Goal: Use online tool/utility: Utilize a website feature to perform a specific function

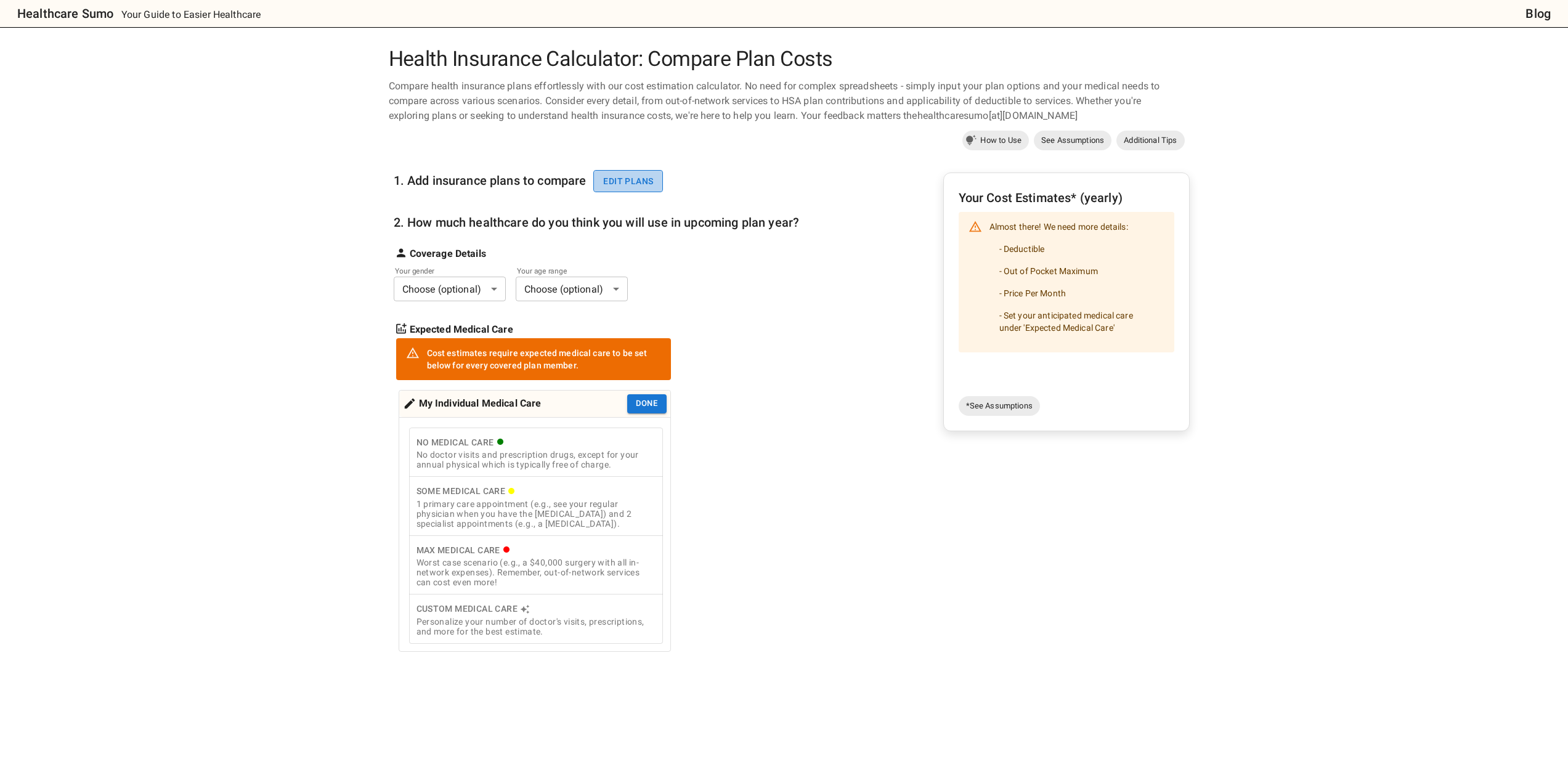
click at [631, 178] on button "Edit plans" at bounding box center [628, 182] width 70 height 23
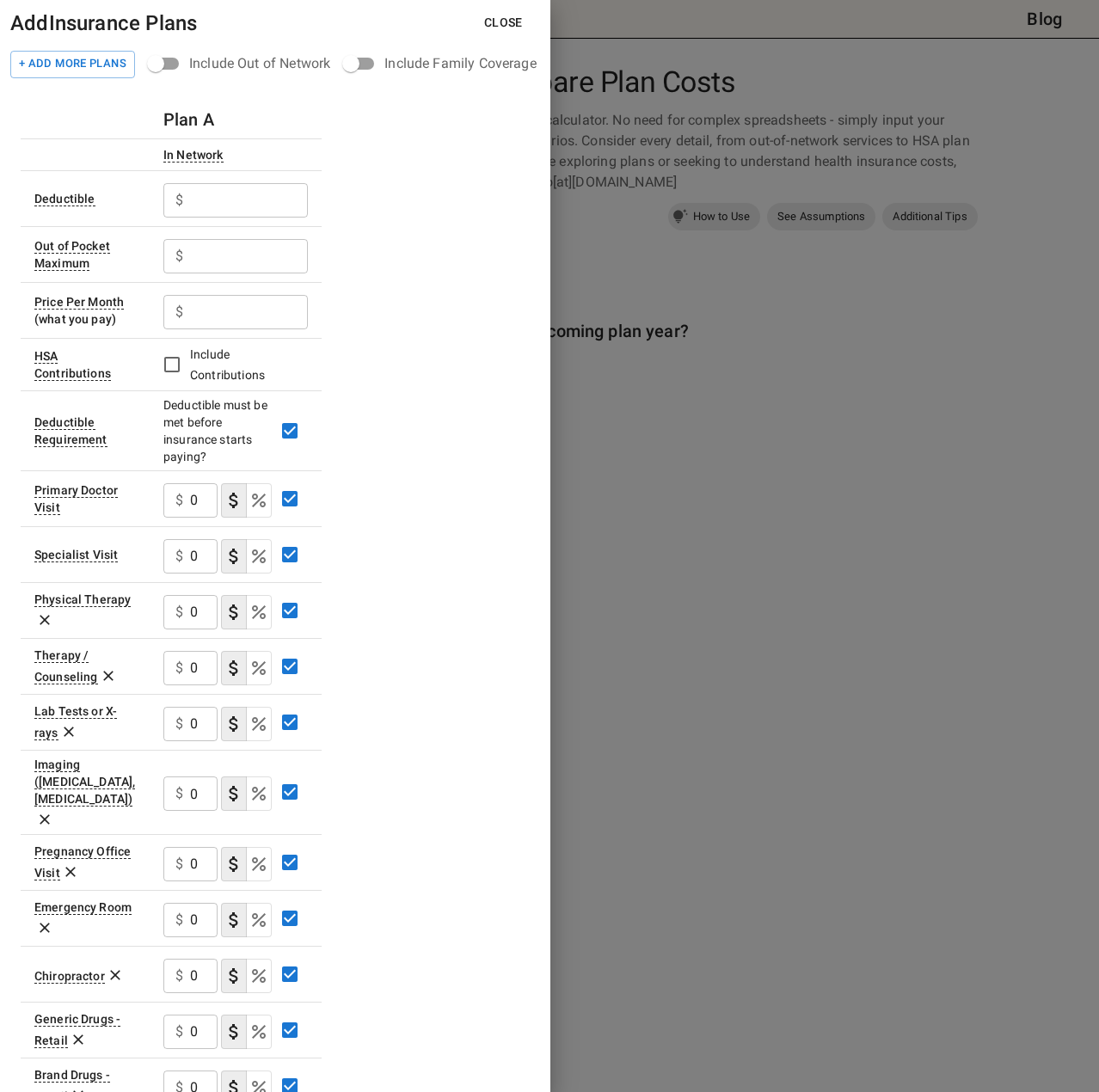
click at [228, 198] on input "text" at bounding box center [249, 200] width 117 height 34
type input "9000"
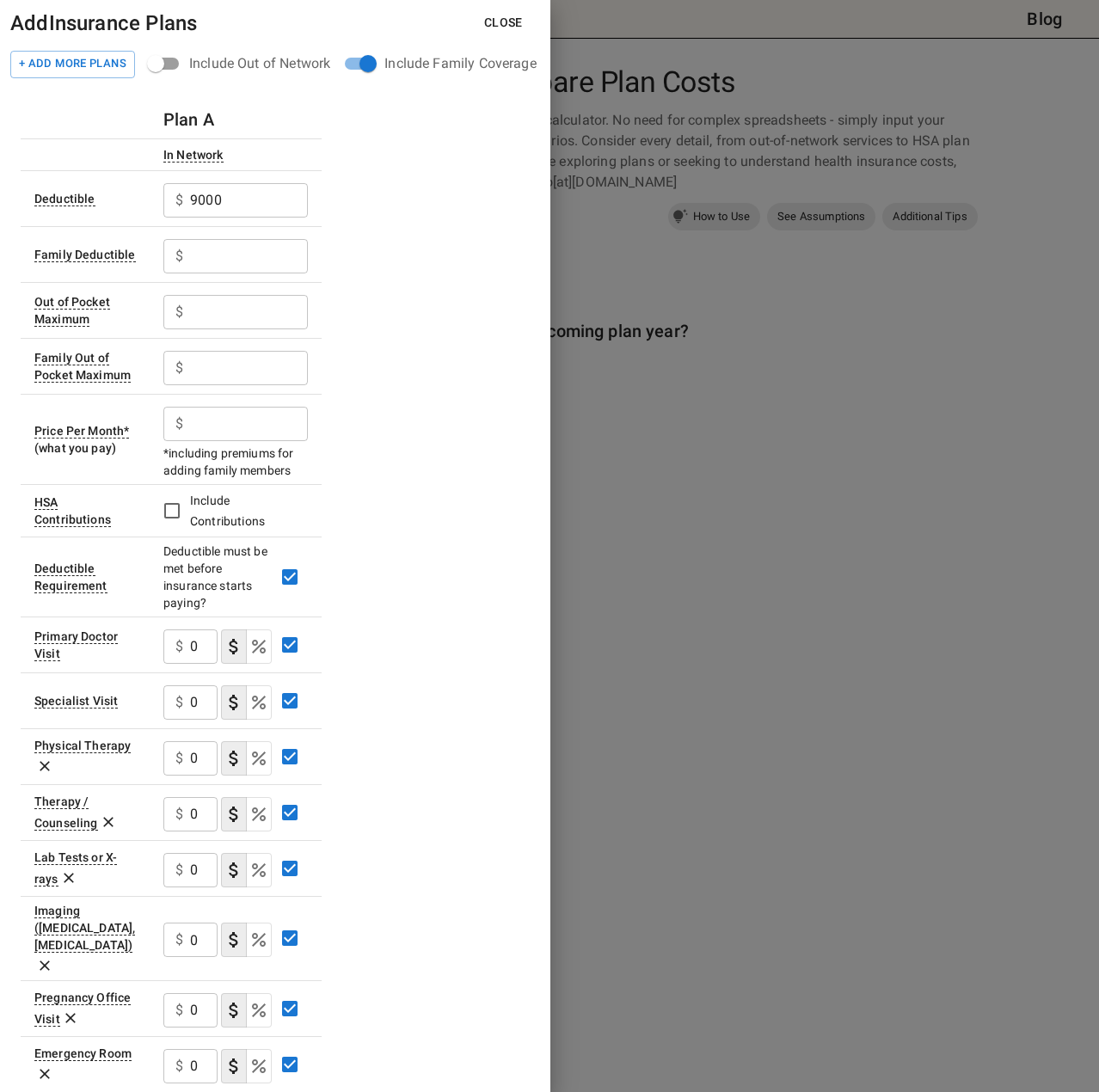
click at [210, 64] on div "Include Out of Network" at bounding box center [259, 63] width 141 height 21
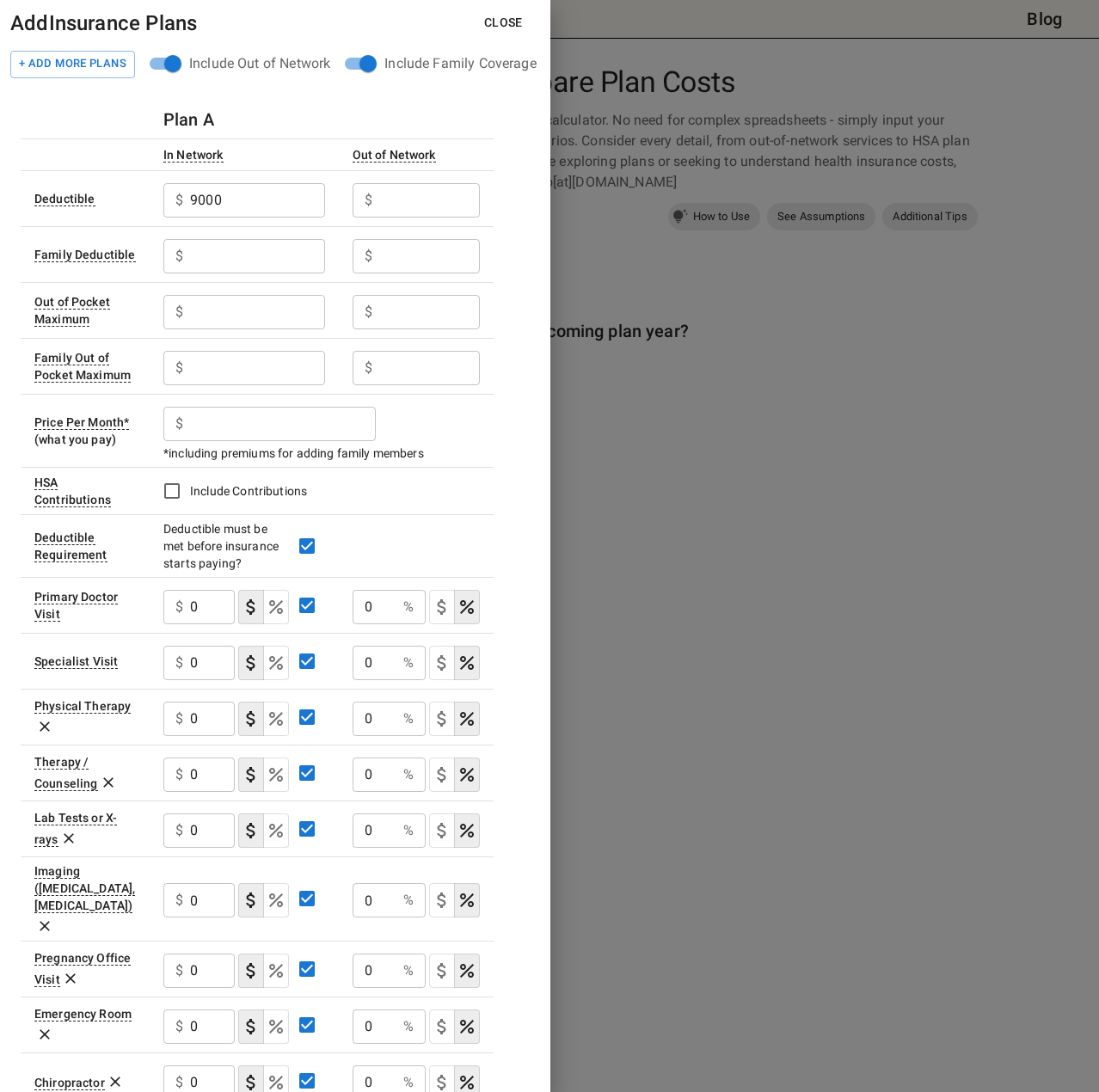
click at [398, 200] on input "text" at bounding box center [430, 200] width 100 height 34
type input "12000"
click at [252, 202] on input "9000" at bounding box center [257, 200] width 134 height 34
type input "3300"
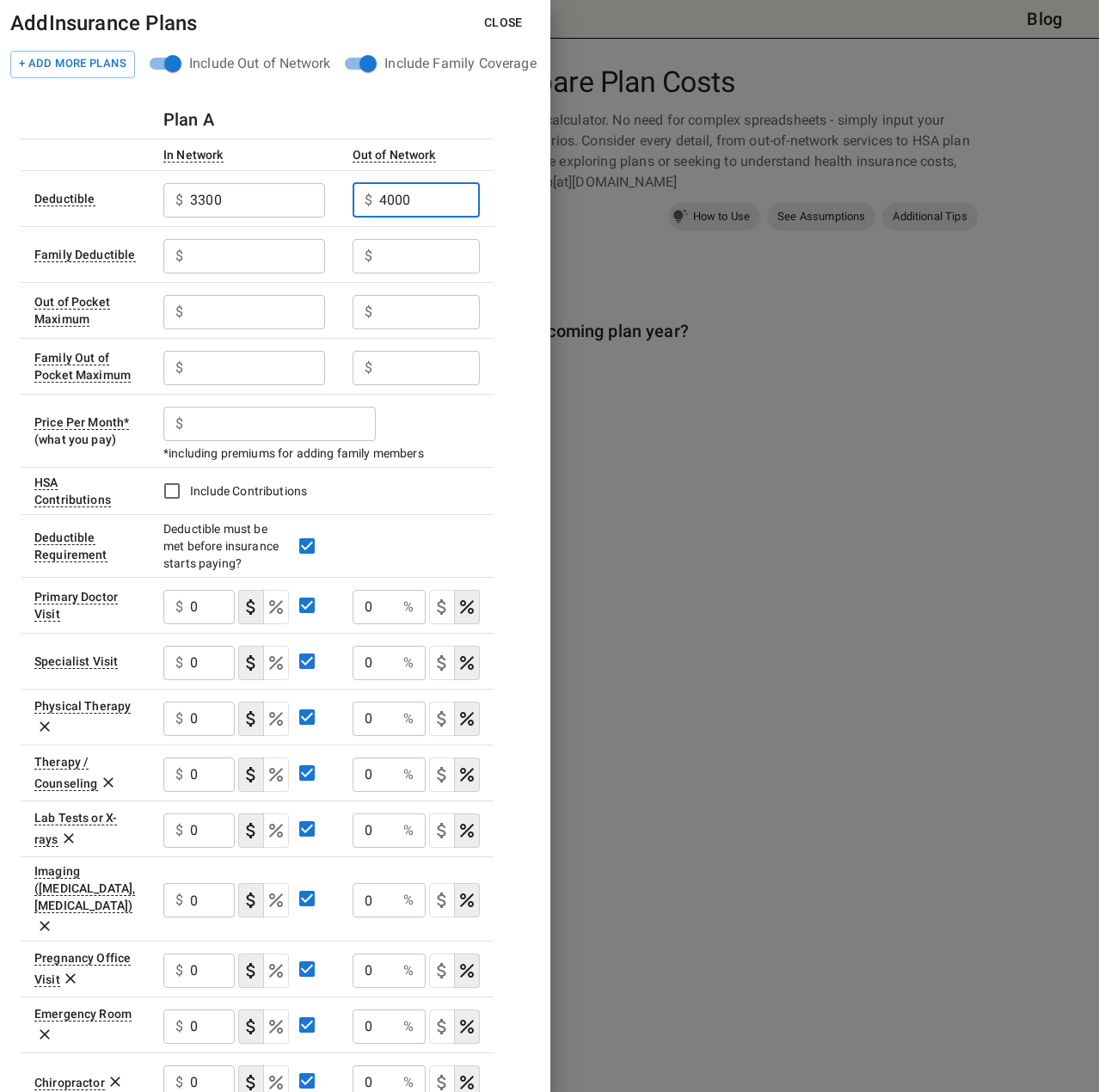
type input "4000"
type input "9000"
type input "12000"
type input "3300"
type input "7200"
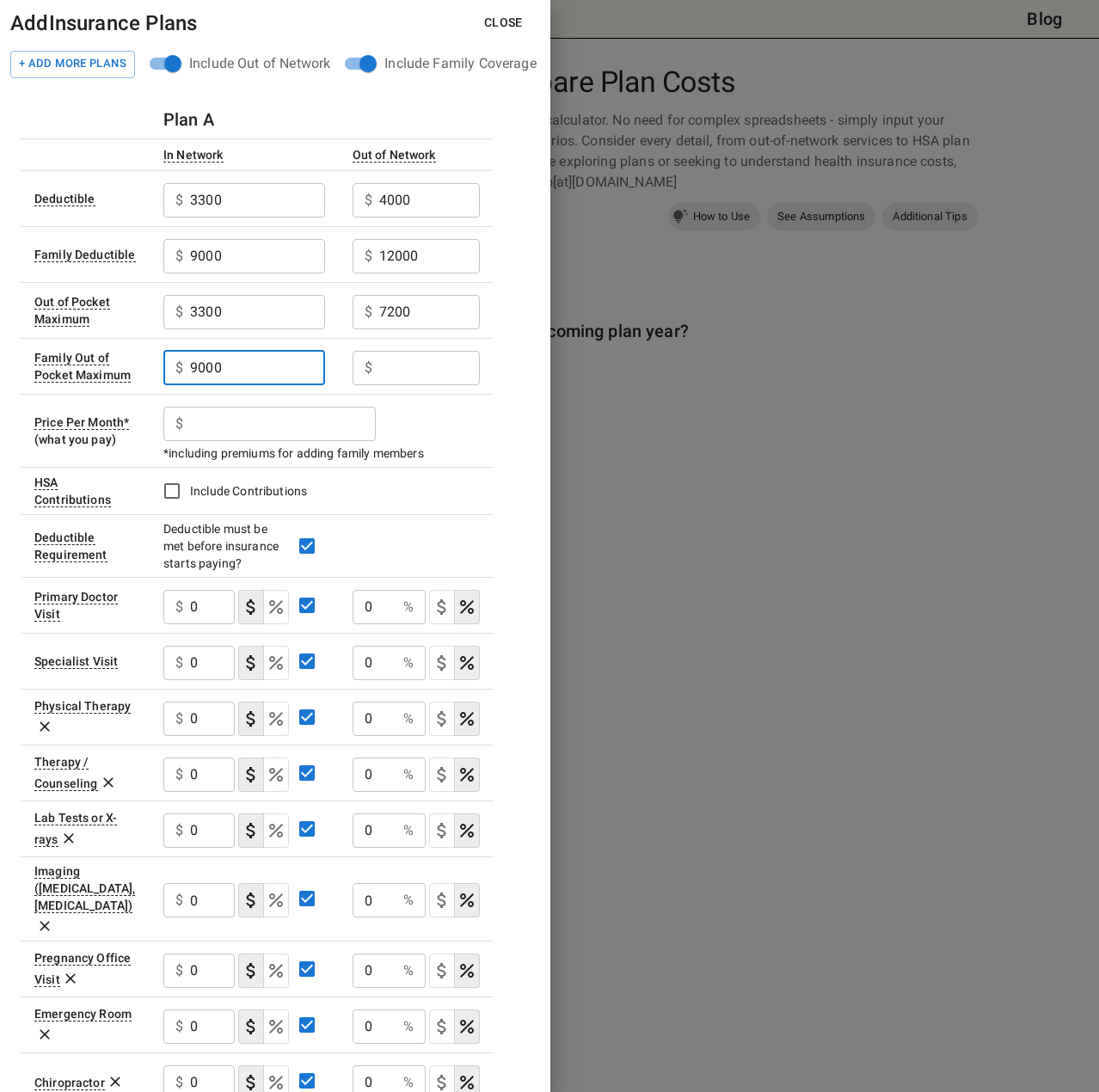
type input "9000"
type input "21000"
click at [242, 427] on input "text" at bounding box center [283, 424] width 186 height 34
type input "276.64"
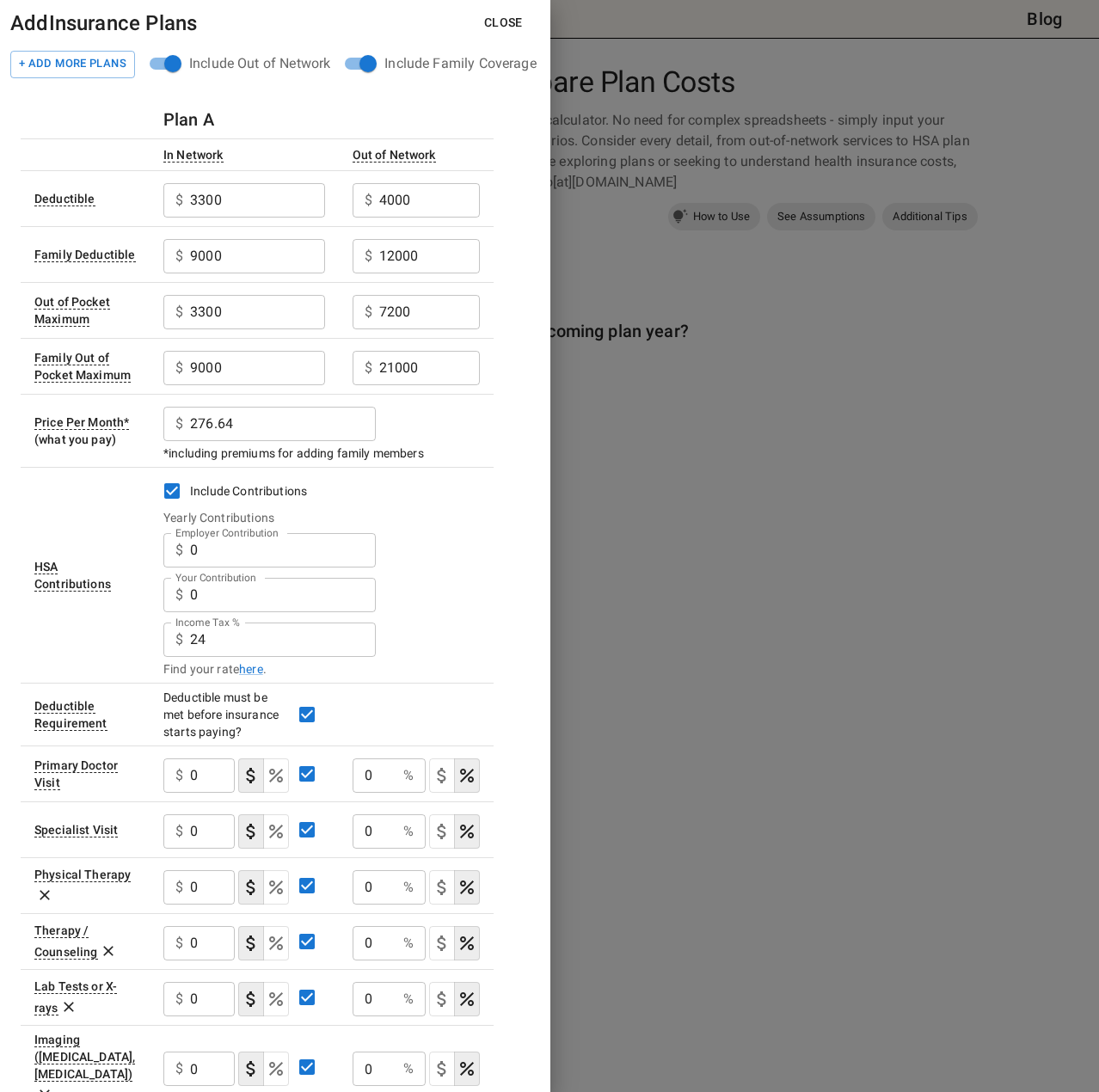
click at [269, 558] on input "0" at bounding box center [283, 550] width 186 height 34
type input "1500"
drag, startPoint x: 232, startPoint y: 615, endPoint x: 242, endPoint y: 601, distance: 17.2
click at [232, 615] on label "Income Tax %" at bounding box center [207, 622] width 64 height 14
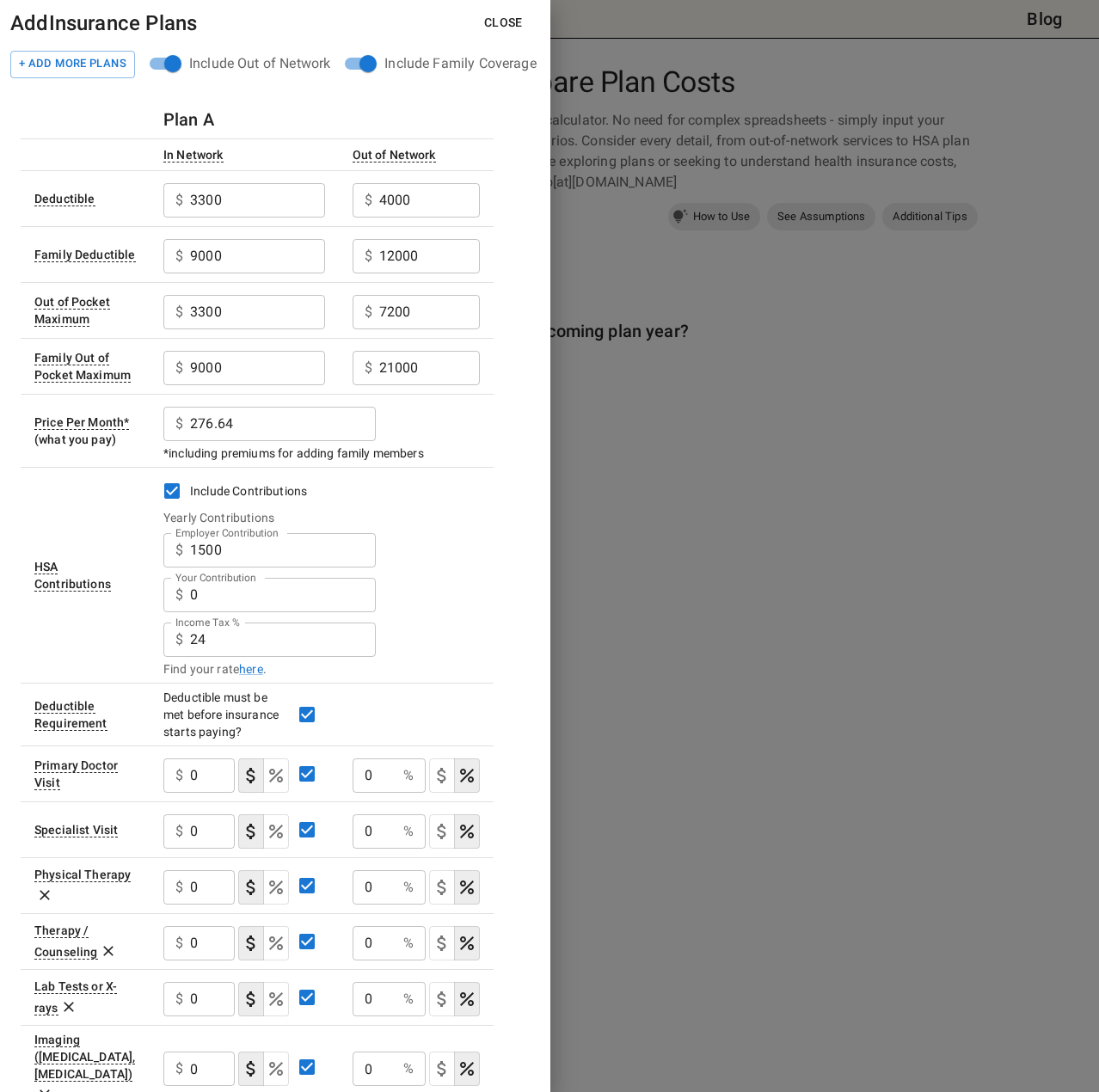
click at [232, 218] on input "3300" at bounding box center [257, 200] width 134 height 34
click at [243, 598] on input "0" at bounding box center [283, 594] width 186 height 34
type input "7250"
click at [253, 671] on link "here" at bounding box center [251, 669] width 24 height 17
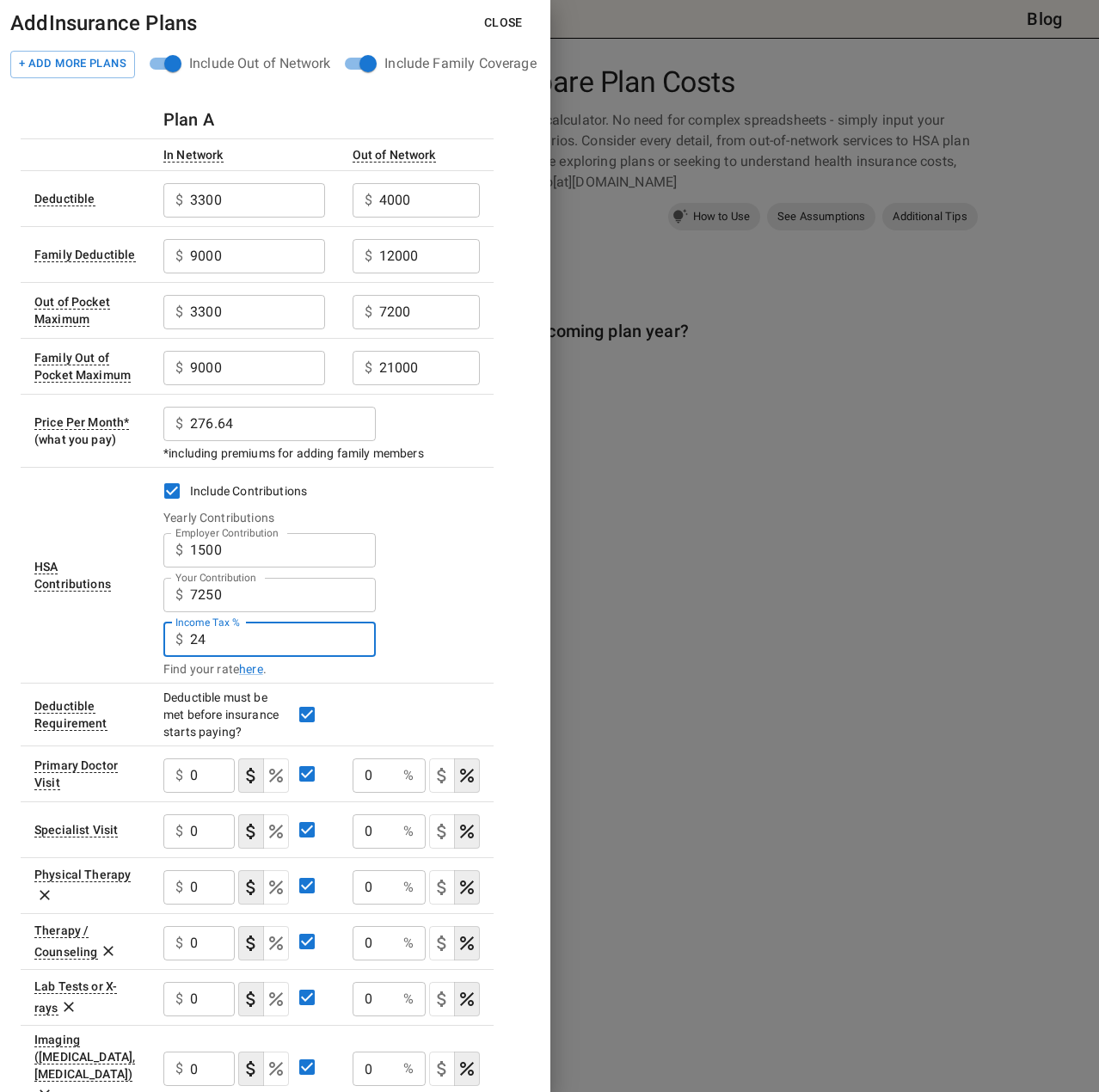
click at [239, 640] on input "24" at bounding box center [283, 640] width 186 height 34
click at [239, 640] on input "24" at bounding box center [283, 640] width 186 height 34
type input "19"
click at [414, 649] on div "Income Tax % $ 19 Income Tax %" at bounding box center [322, 637] width 316 height 44
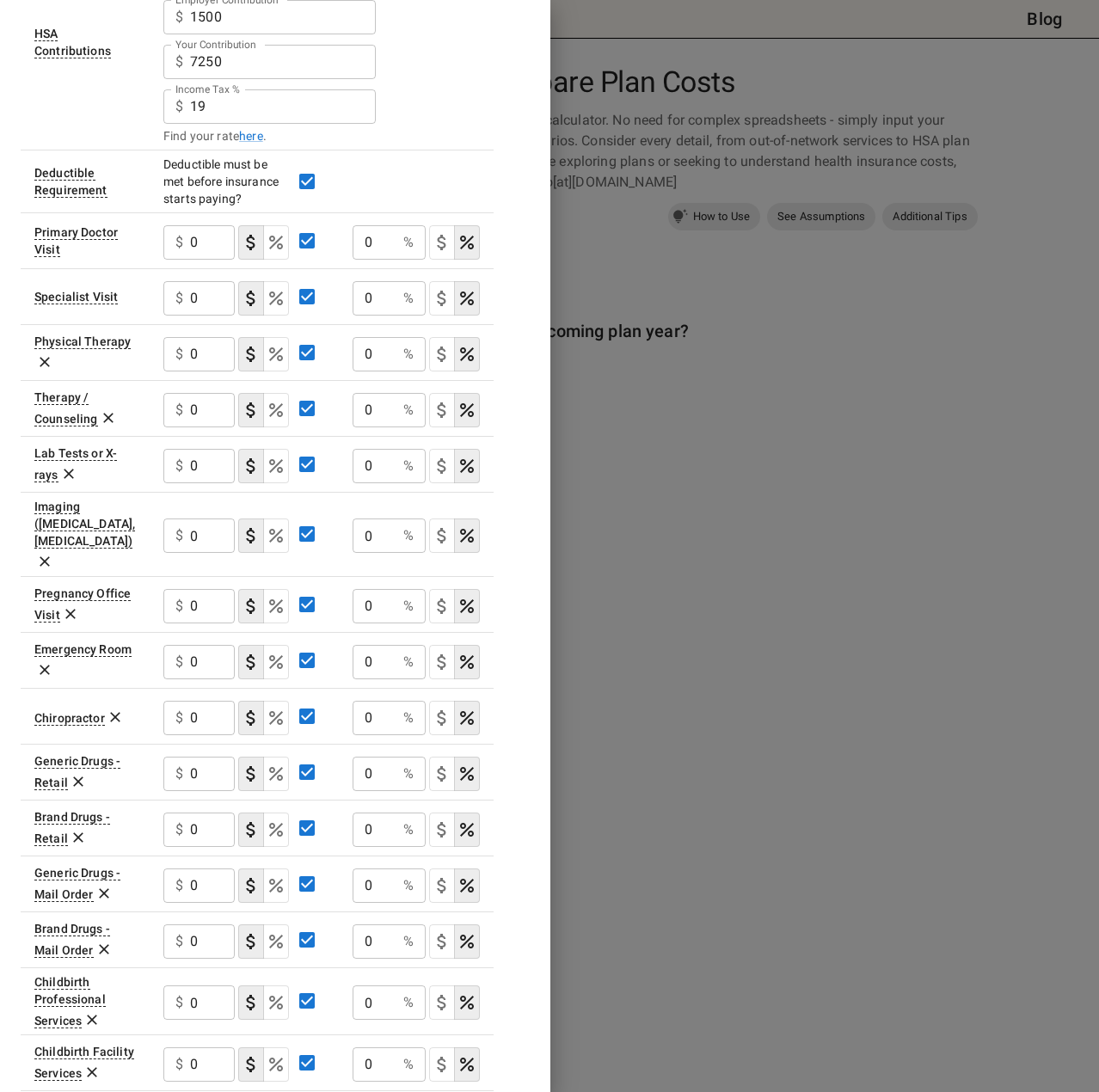
scroll to position [570, 0]
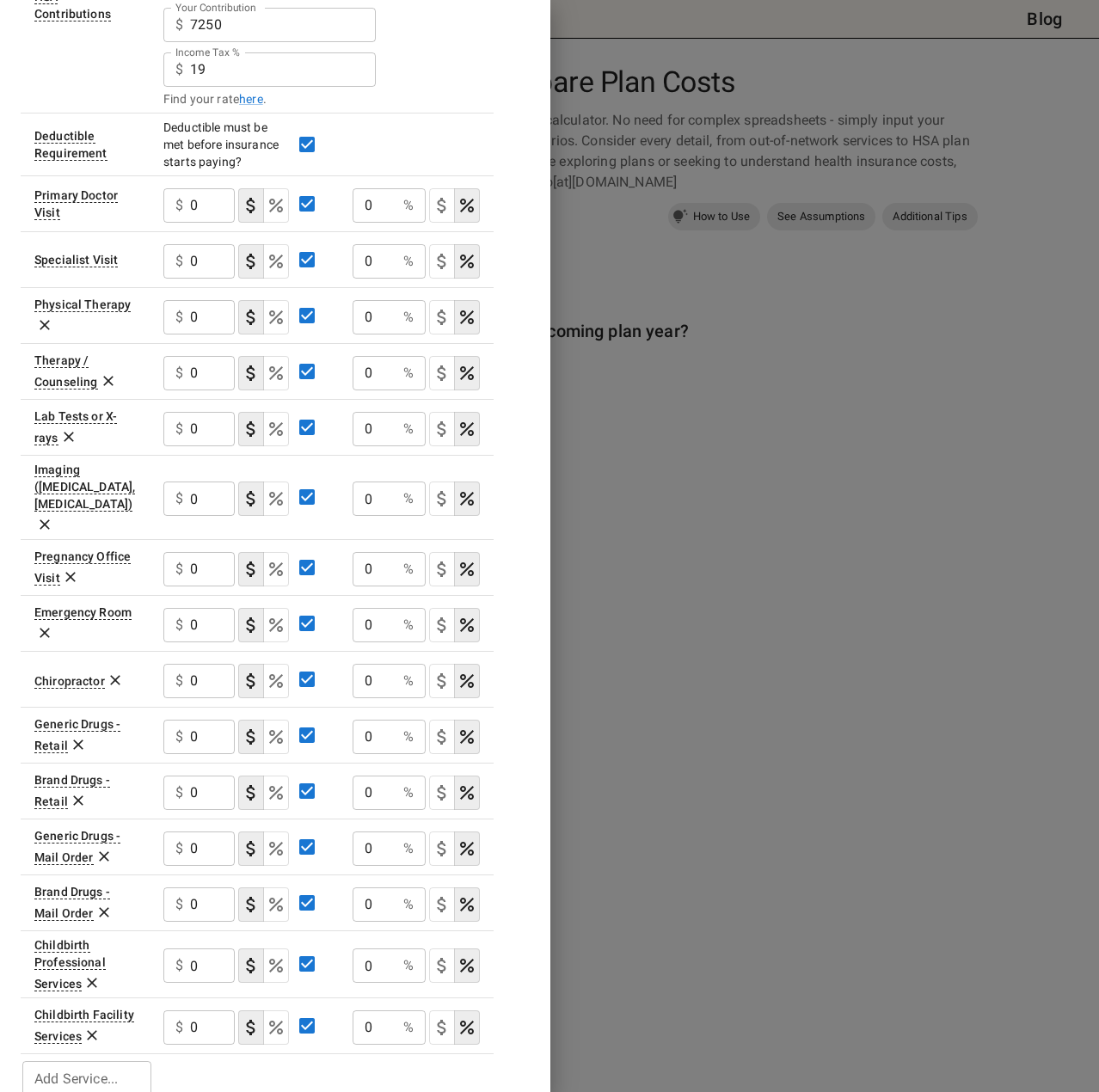
click at [277, 212] on icon "Select if this service charges coinsurance, a percentage of the medical expense…" at bounding box center [276, 205] width 21 height 21
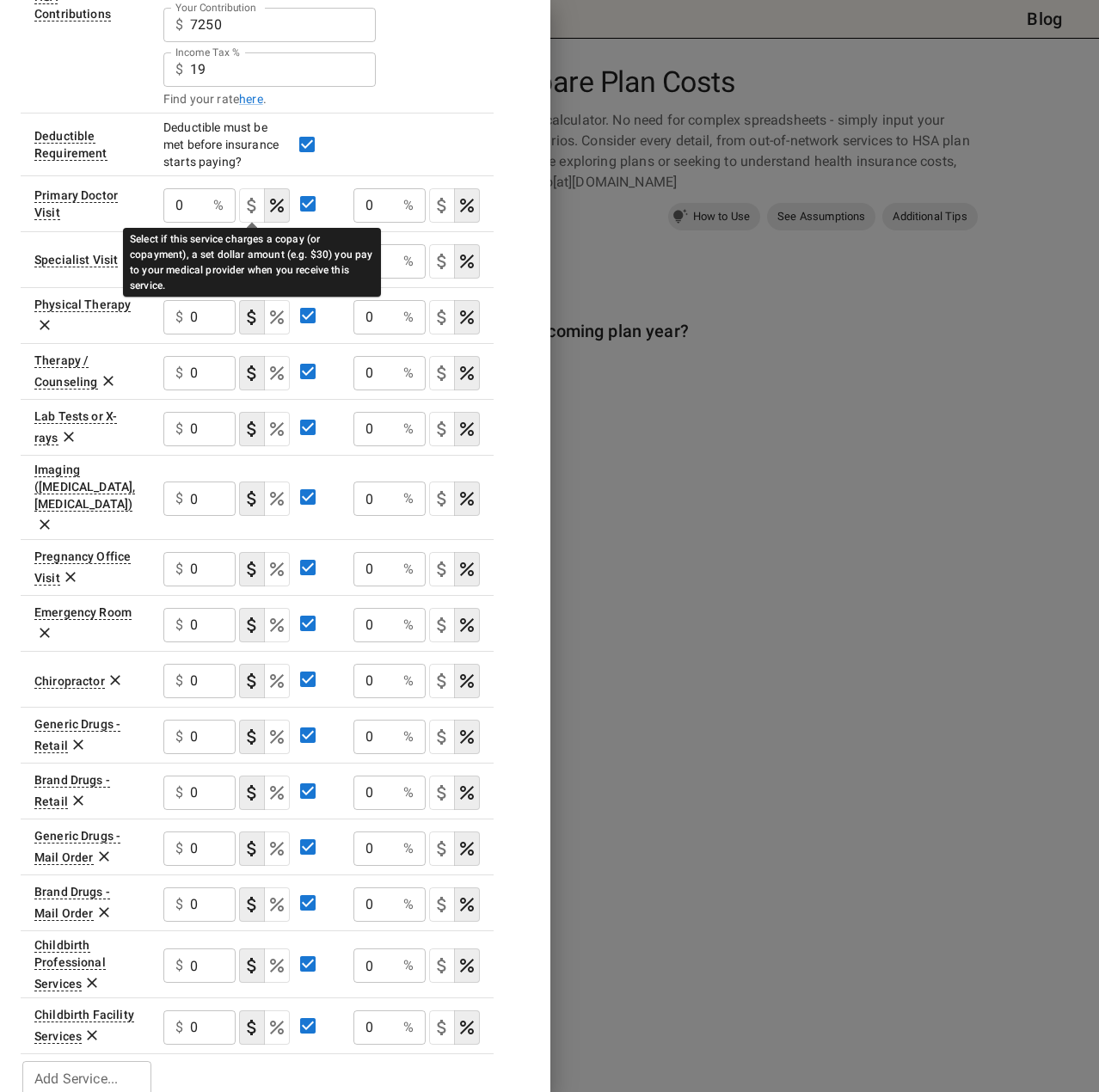
click at [242, 204] on icon "Select if this service charges a copay (or copayment), a set dollar amount (e.g…" at bounding box center [252, 205] width 21 height 21
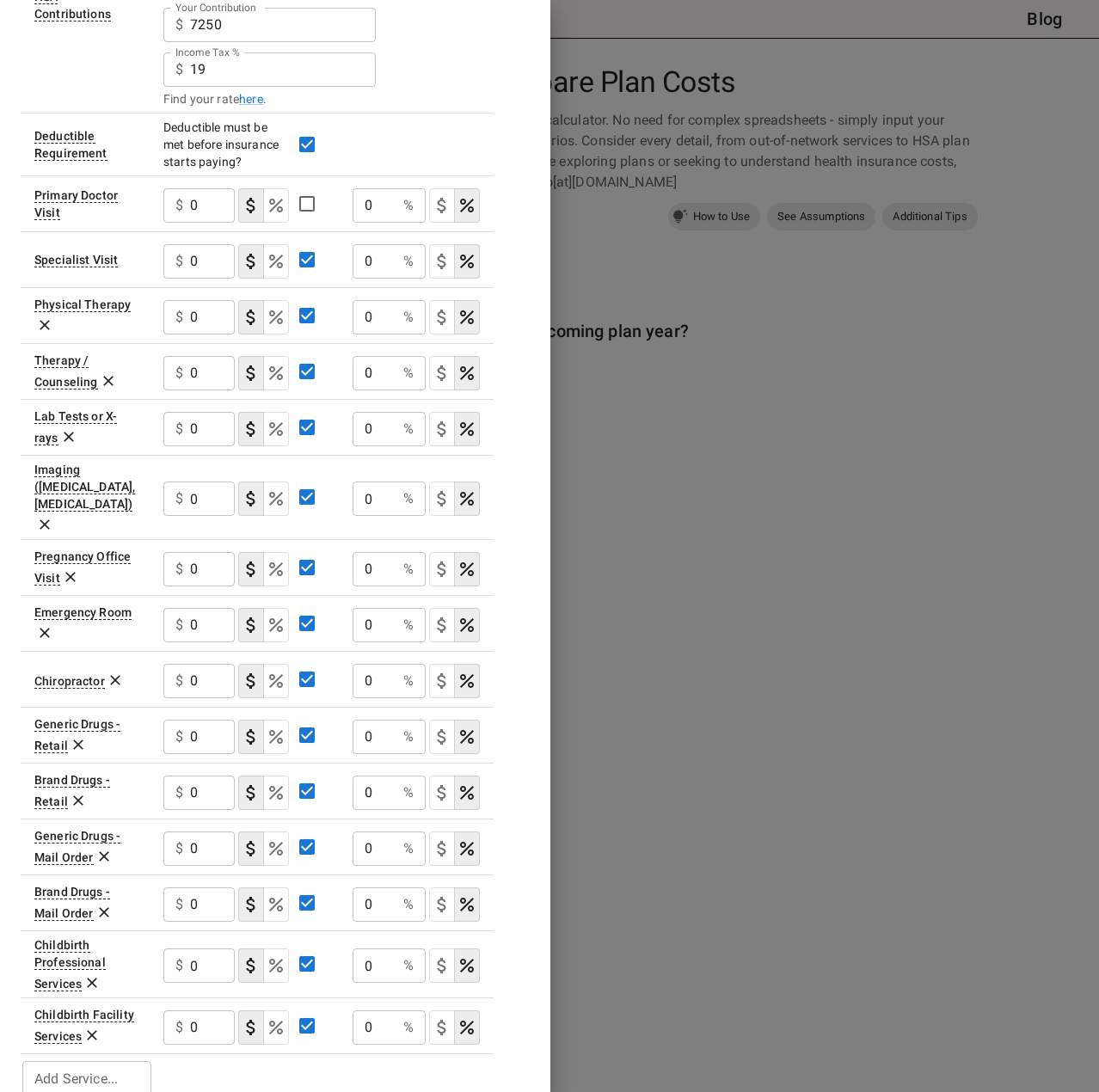
click at [275, 202] on icon "Select if this service charges coinsurance, a percentage of the medical expense…" at bounding box center [276, 205] width 21 height 21
click at [209, 207] on div "0 % ​" at bounding box center [200, 205] width 72 height 34
type input "1"
click at [194, 202] on input "Employer Contribution" at bounding box center [185, 205] width 43 height 34
type input "1"
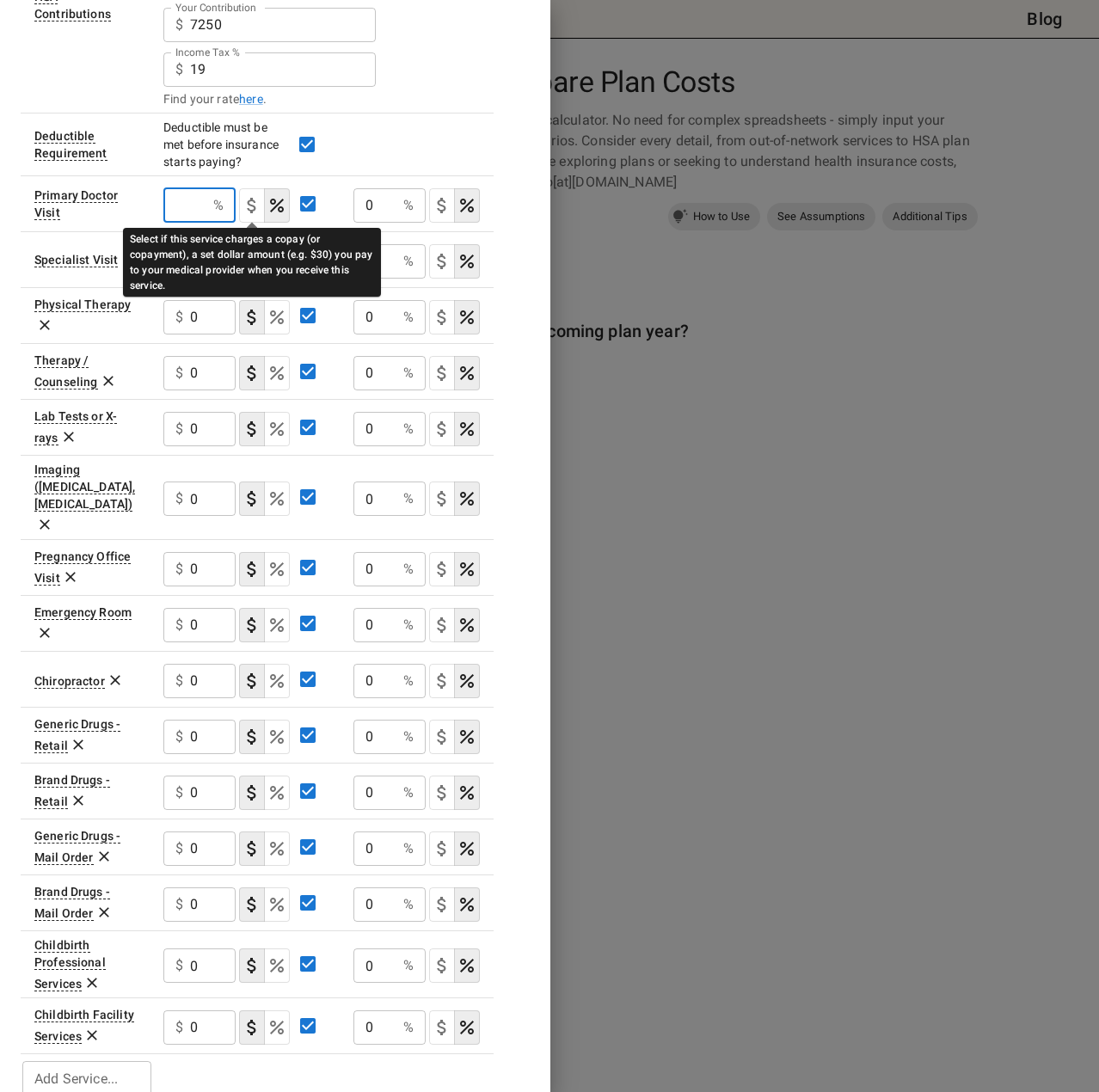
drag, startPoint x: 251, startPoint y: 206, endPoint x: 275, endPoint y: 232, distance: 35.4
click at [251, 207] on icon "Select if this service charges a copay (or copayment), a set dollar amount (e.g…" at bounding box center [252, 205] width 21 height 21
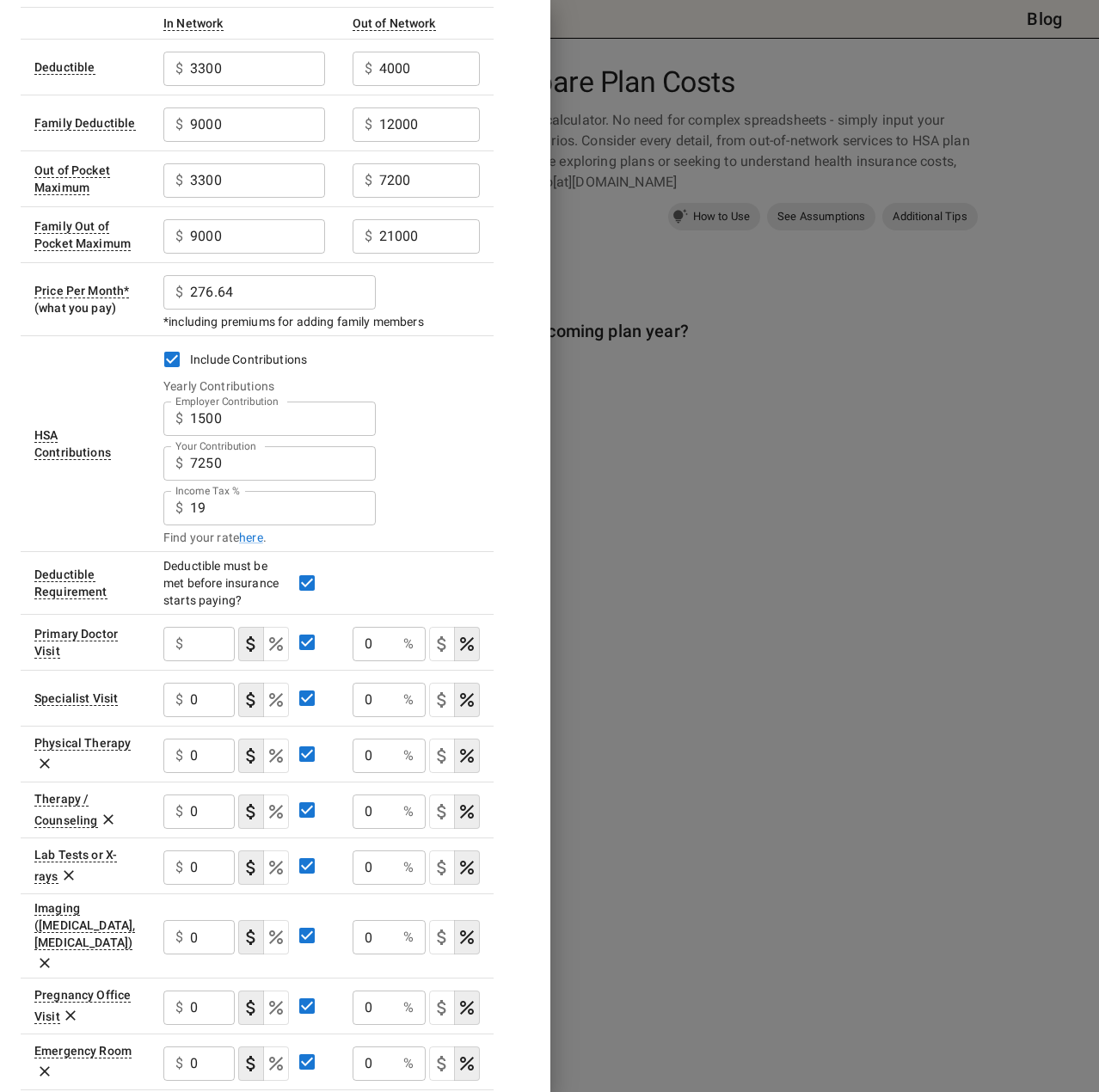
scroll to position [0, 0]
